Goal: Task Accomplishment & Management: Manage account settings

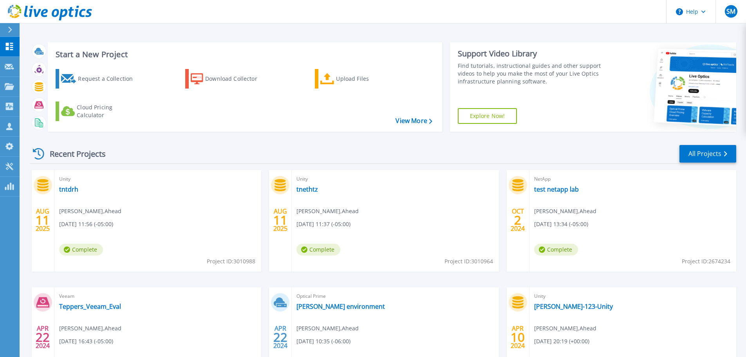
click at [121, 211] on span "[PERSON_NAME] , Ahead" at bounding box center [90, 211] width 62 height 9
click at [305, 185] on link "tnethtz" at bounding box center [307, 189] width 22 height 8
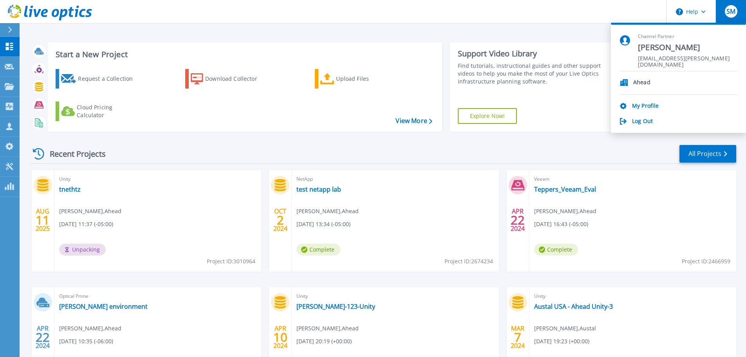
scroll to position [77, 0]
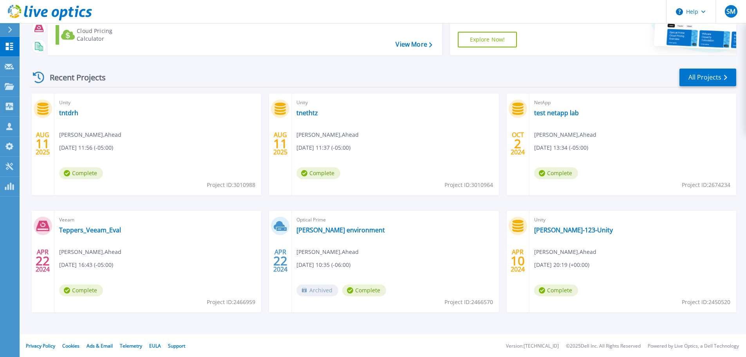
scroll to position [77, 0]
click at [454, 260] on div "Optical Prime Tepper environment Jeremy Fairburn , Ahead 04/22/2024, 10:35 (-06…" at bounding box center [395, 260] width 207 height 101
click at [256, 106] on span "Optical Prime" at bounding box center [157, 101] width 197 height 9
click at [335, 226] on link "[PERSON_NAME] environment" at bounding box center [340, 229] width 88 height 8
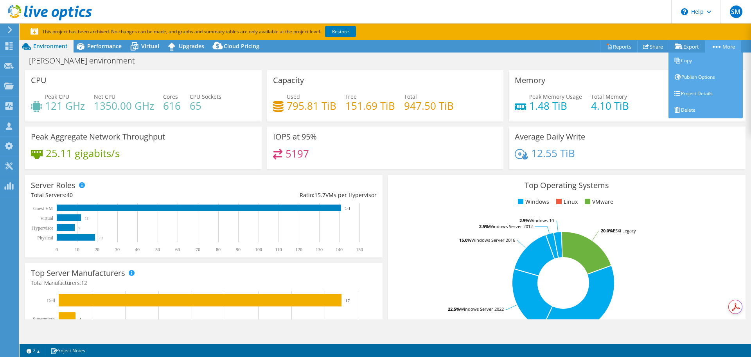
click at [709, 47] on link "More" at bounding box center [723, 46] width 36 height 12
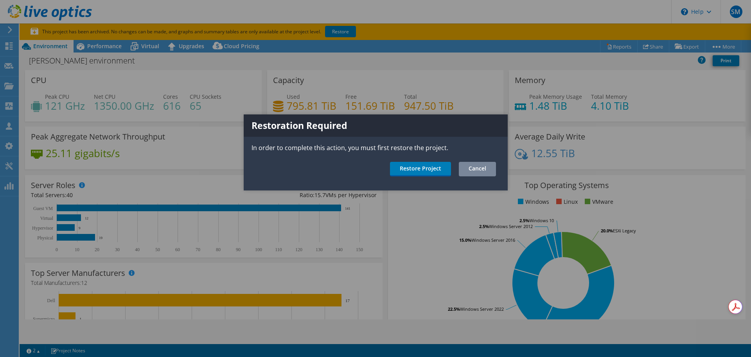
click at [477, 169] on link "Cancel" at bounding box center [477, 169] width 37 height 14
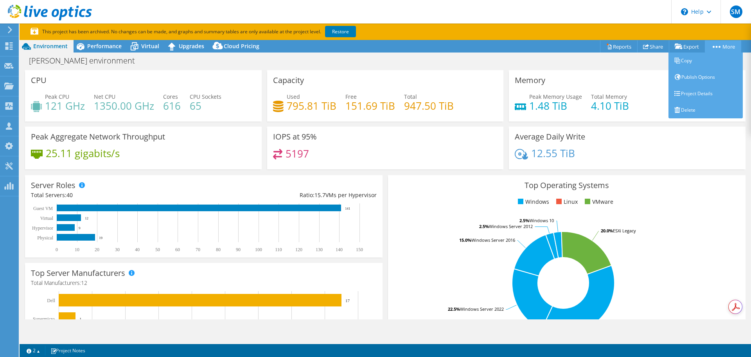
click at [715, 49] on link "More" at bounding box center [723, 46] width 36 height 12
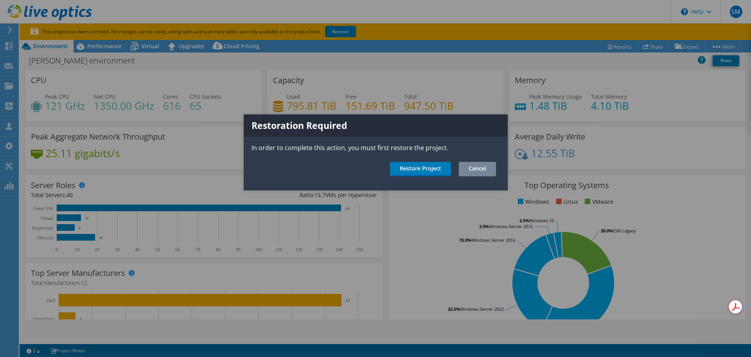
click at [487, 176] on link "Cancel" at bounding box center [477, 169] width 37 height 14
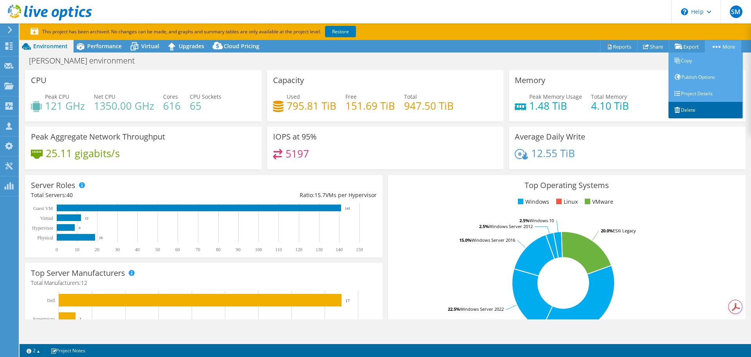
click at [687, 108] on link "Delete" at bounding box center [706, 110] width 74 height 16
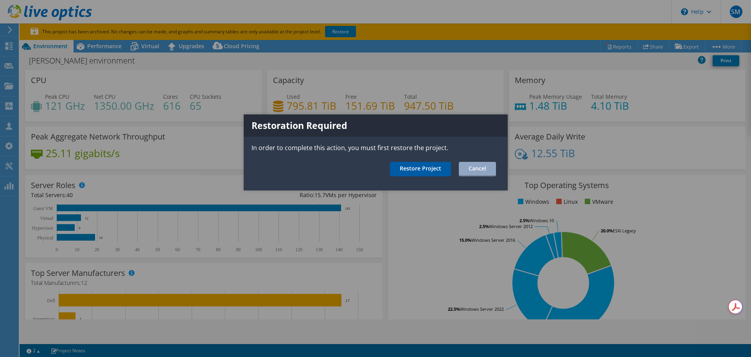
click at [427, 170] on link "Restore Project" at bounding box center [420, 169] width 61 height 14
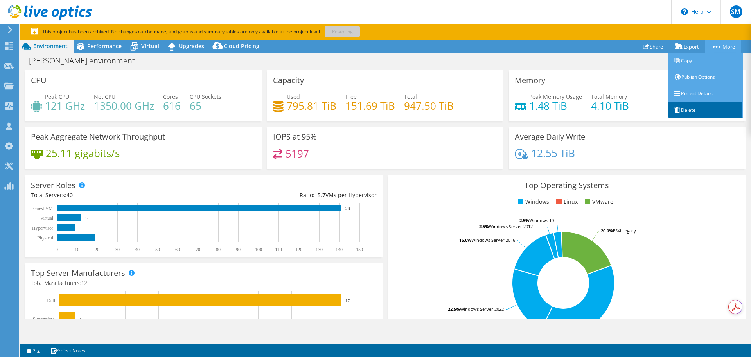
click at [700, 105] on link "Delete" at bounding box center [706, 110] width 74 height 16
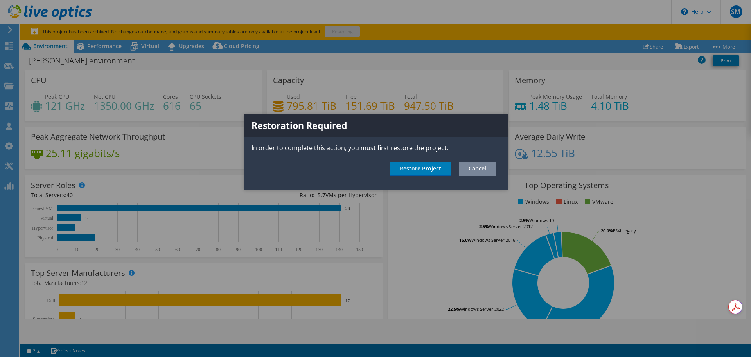
click at [479, 164] on link "Cancel" at bounding box center [477, 169] width 37 height 14
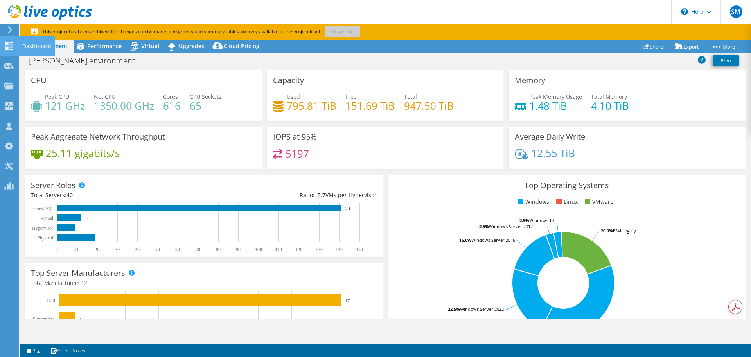
click at [13, 48] on icon at bounding box center [8, 45] width 9 height 7
